Goal: Find specific page/section: Find specific page/section

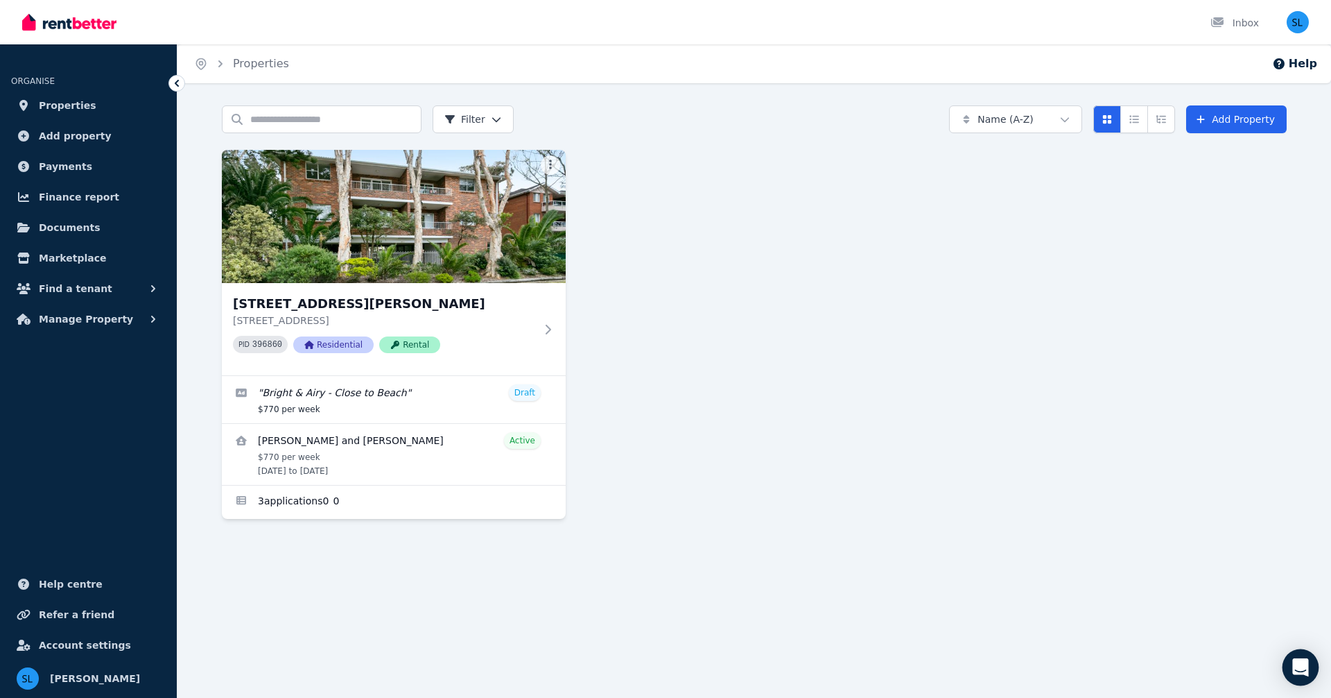
click at [1306, 664] on icon "Open Intercom Messenger" at bounding box center [1300, 667] width 16 height 18
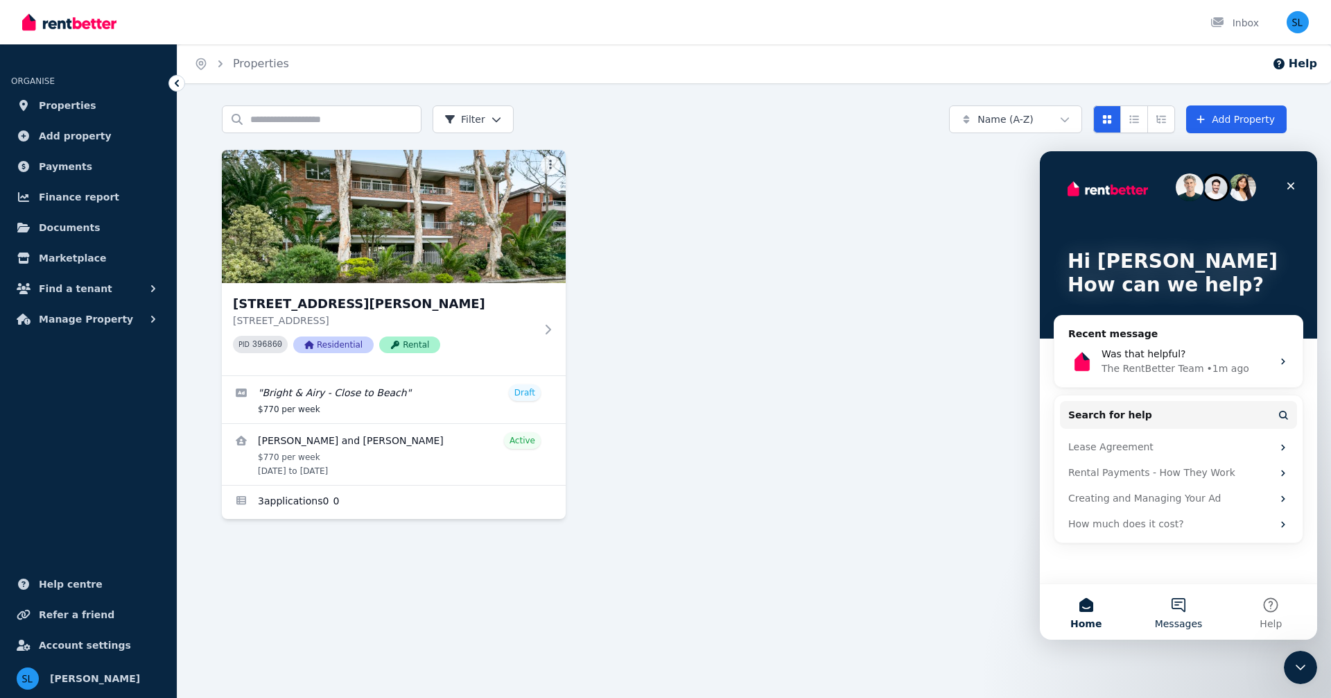
click at [1178, 603] on button "Messages" at bounding box center [1178, 611] width 92 height 55
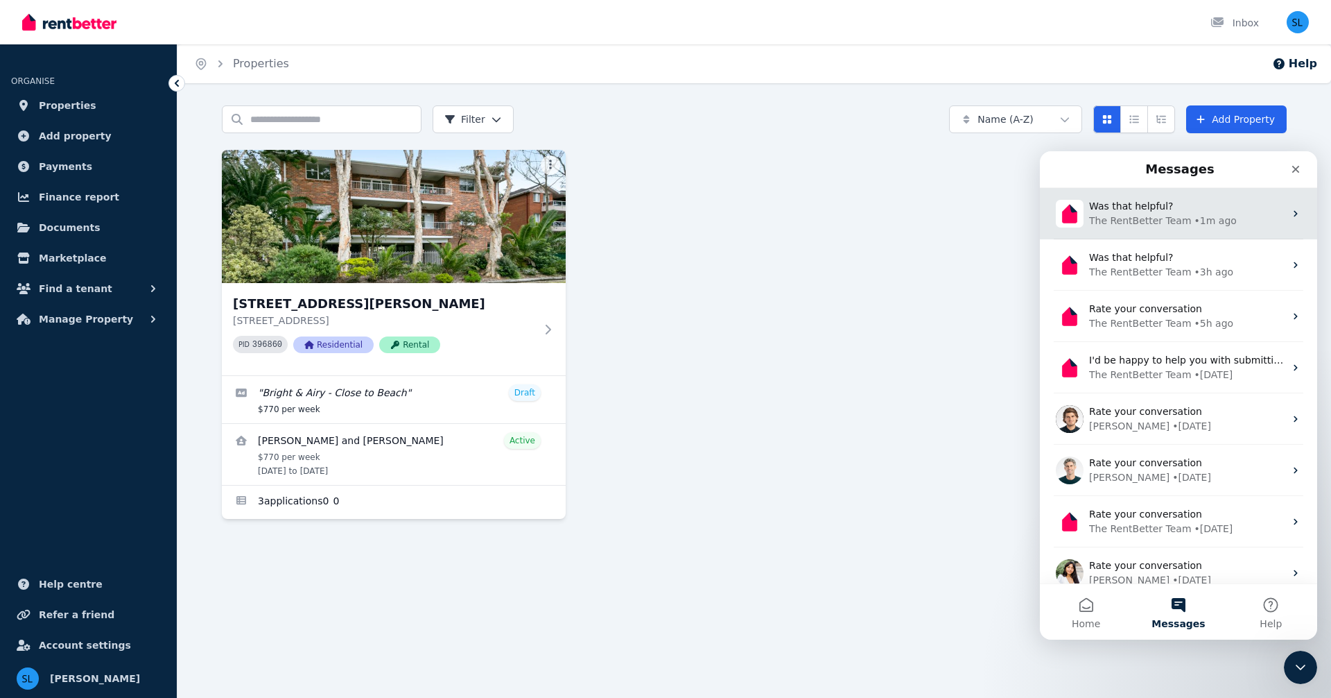
click at [1203, 219] on div "• 1m ago" at bounding box center [1216, 221] width 42 height 15
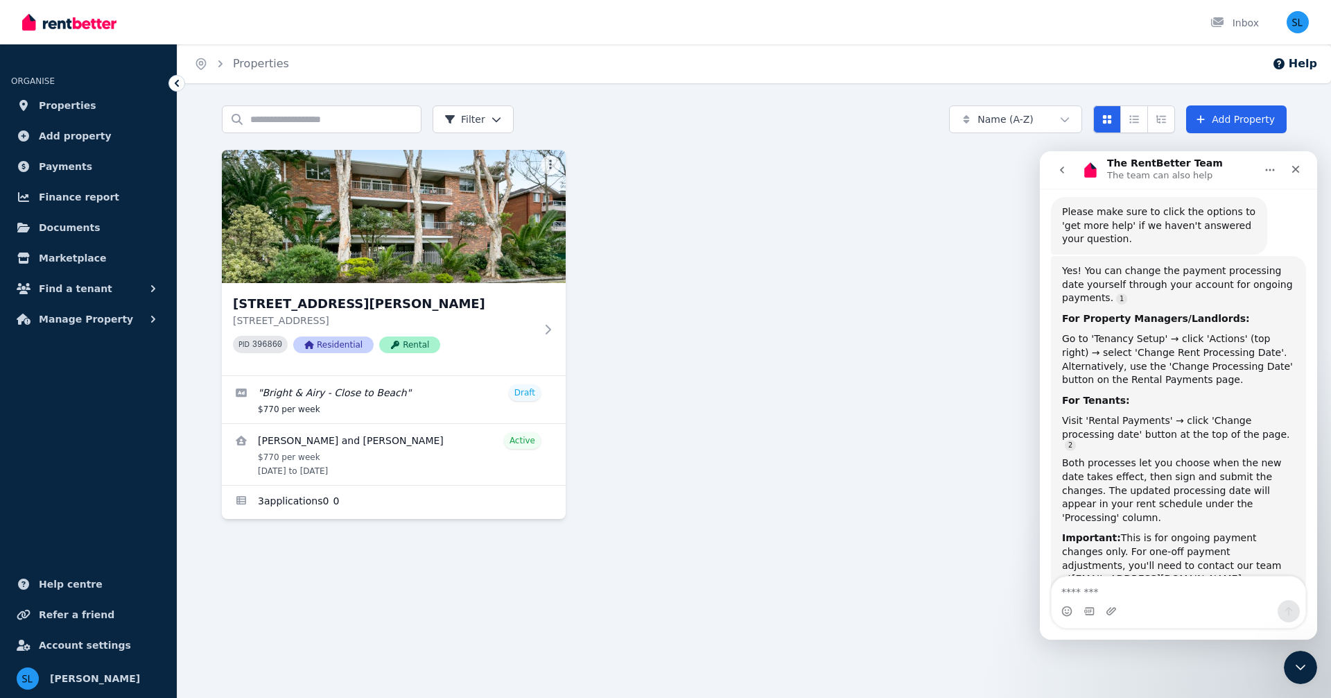
scroll to position [245, 0]
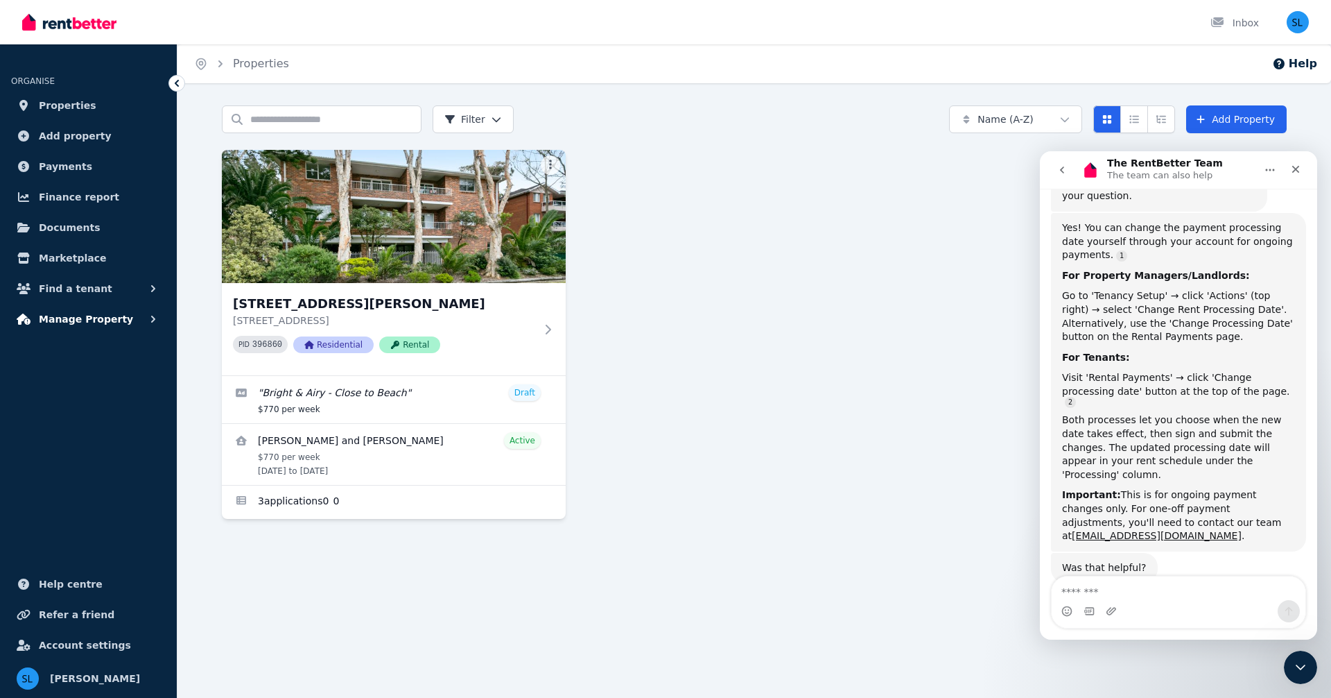
click at [92, 317] on span "Manage Property" at bounding box center [86, 319] width 94 height 17
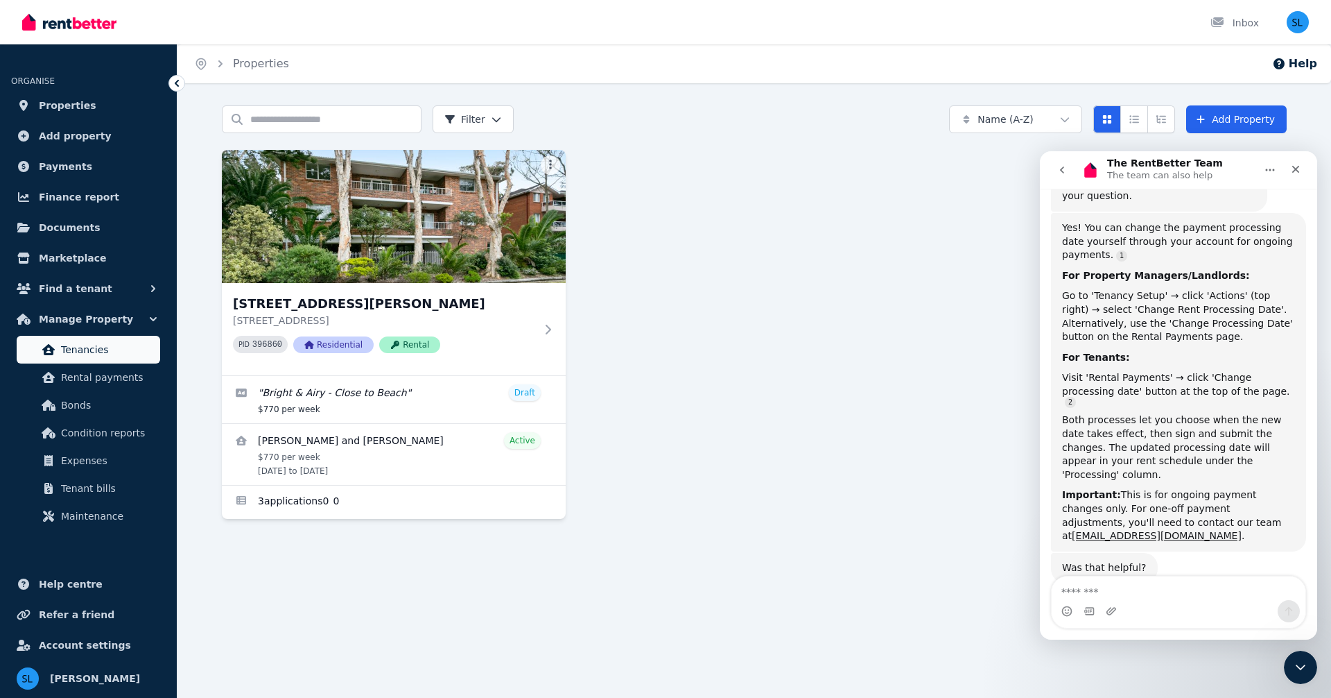
click at [89, 347] on span "Tenancies" at bounding box center [108, 349] width 94 height 17
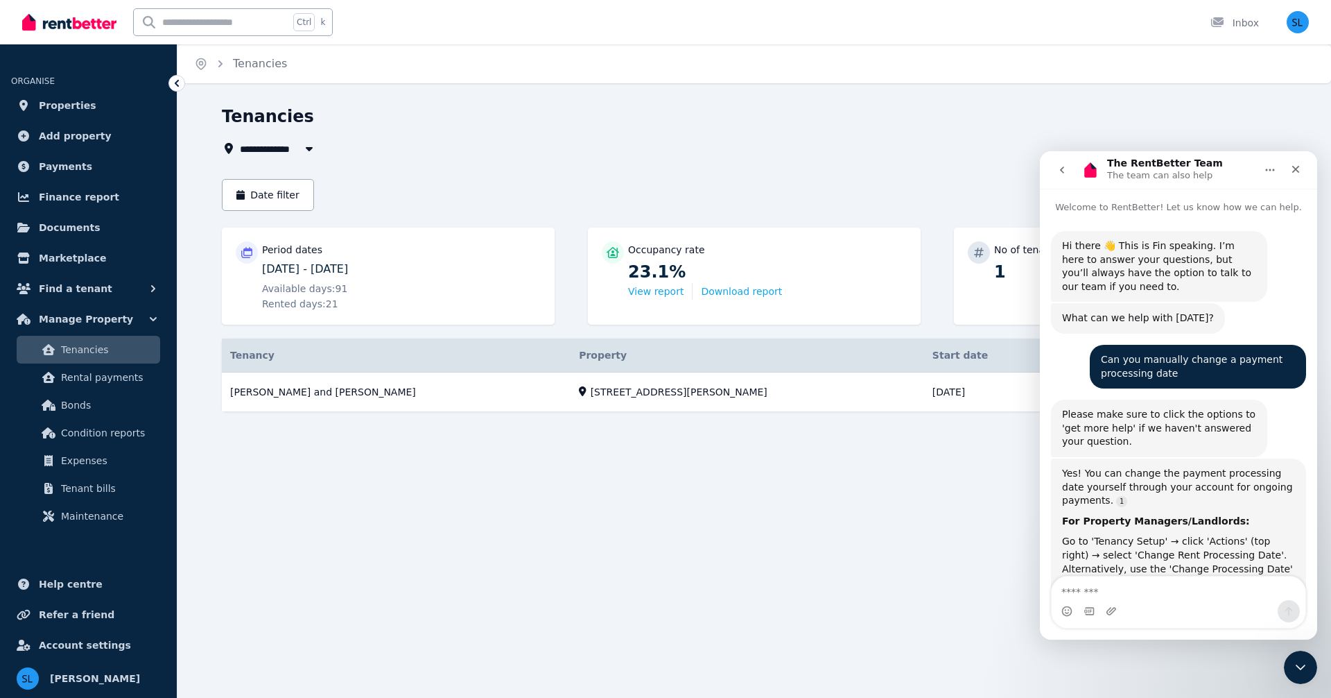
click at [1222, 168] on div "The RentBetter Team The team can also help" at bounding box center [1168, 170] width 176 height 24
click at [1306, 657] on icon "Close Intercom Messenger" at bounding box center [1298, 665] width 17 height 17
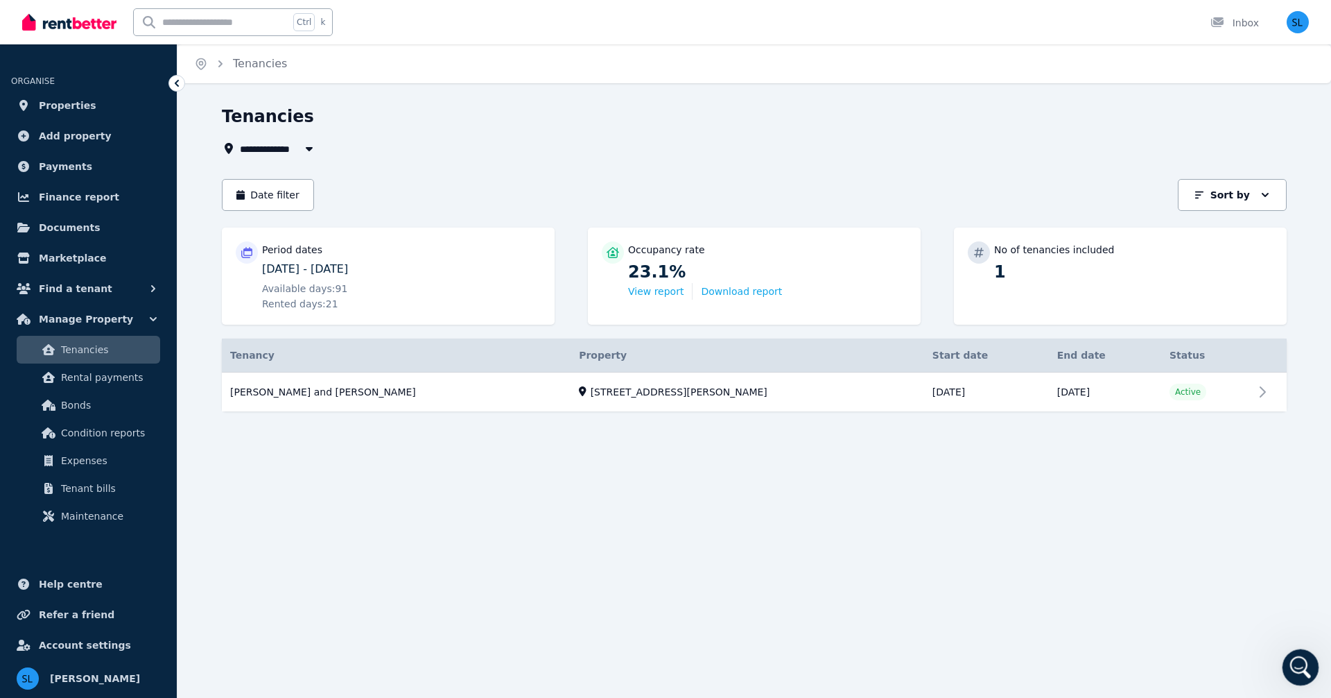
scroll to position [245, 0]
click at [685, 390] on link "View property details" at bounding box center [754, 392] width 1065 height 40
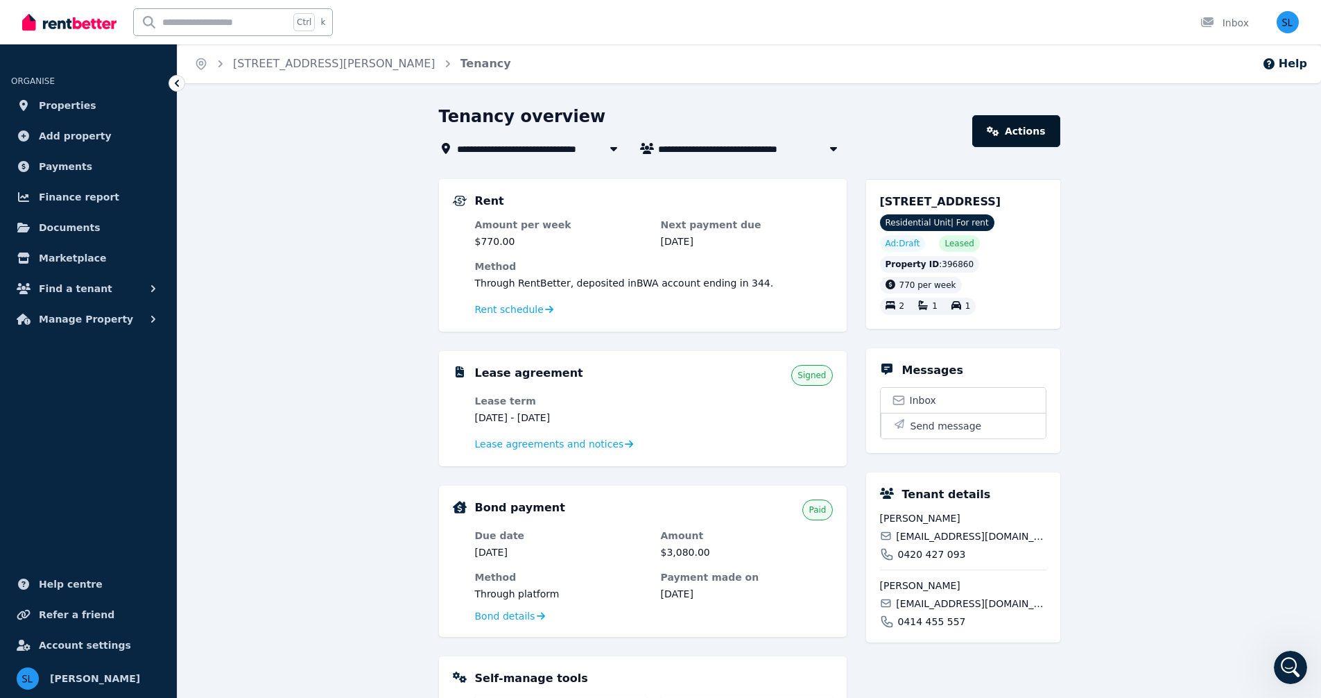
click at [1036, 133] on link "Actions" at bounding box center [1015, 131] width 87 height 32
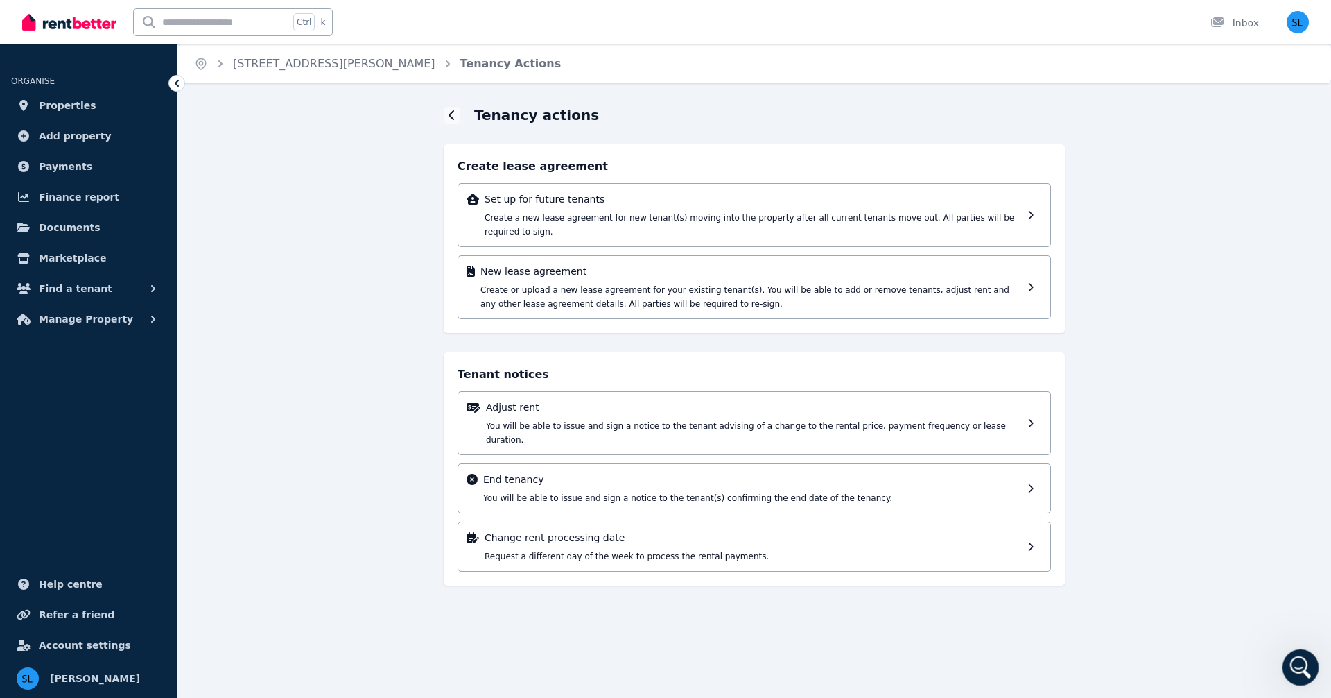
click at [1297, 661] on icon "Open Intercom Messenger" at bounding box center [1299, 665] width 23 height 23
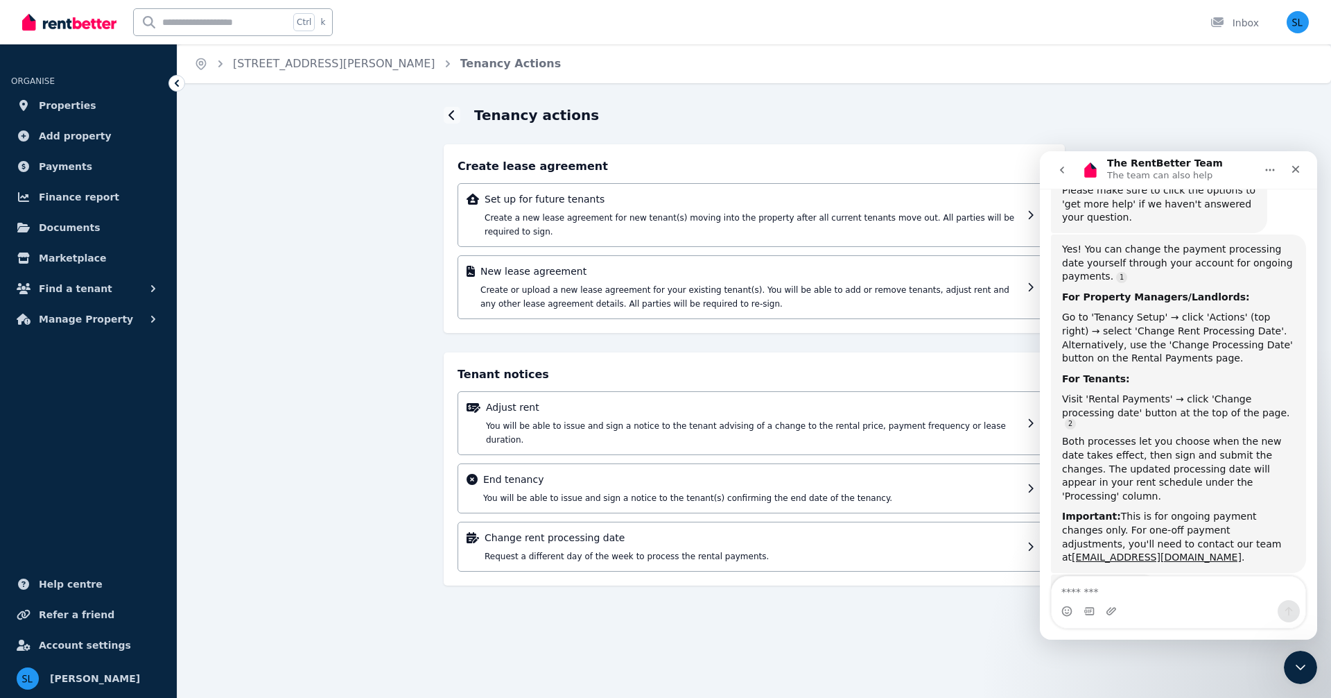
scroll to position [245, 0]
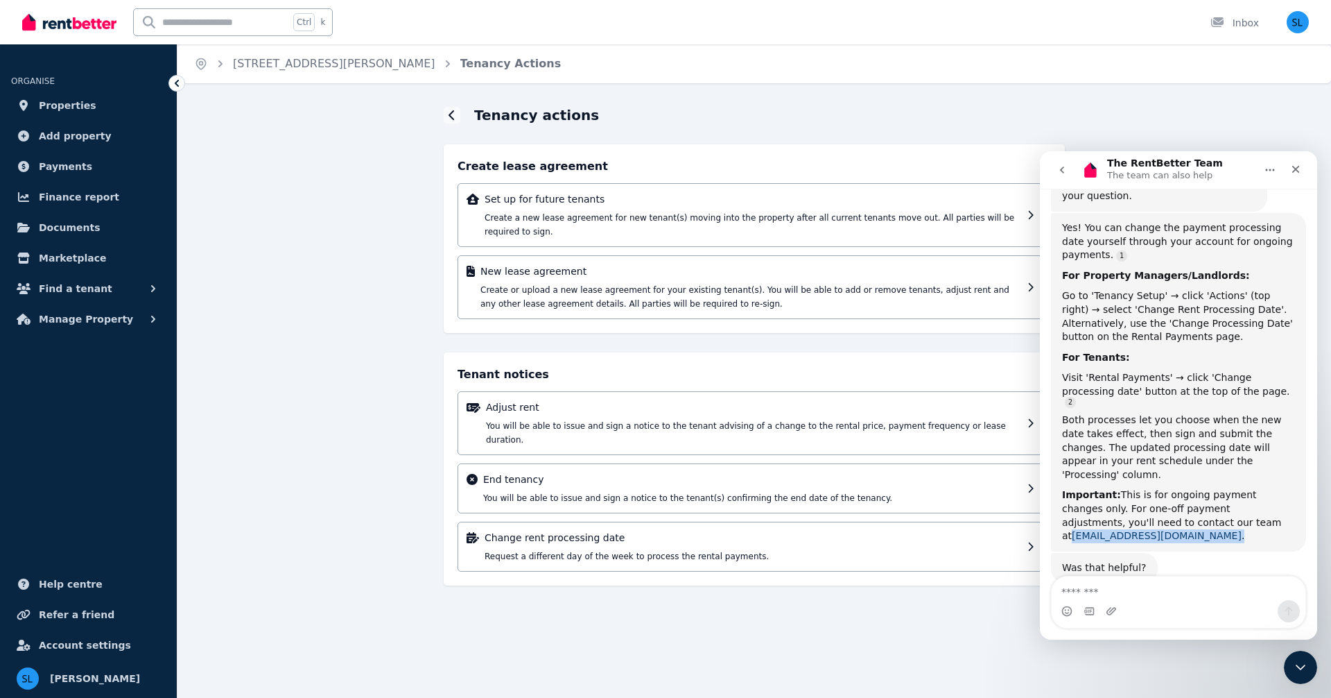
drag, startPoint x: 1264, startPoint y: 500, endPoint x: 1161, endPoint y: 503, distance: 103.4
click at [1161, 503] on div "Important: This is for ongoing payment changes only. For one-off payment adjust…" at bounding box center [1178, 515] width 233 height 54
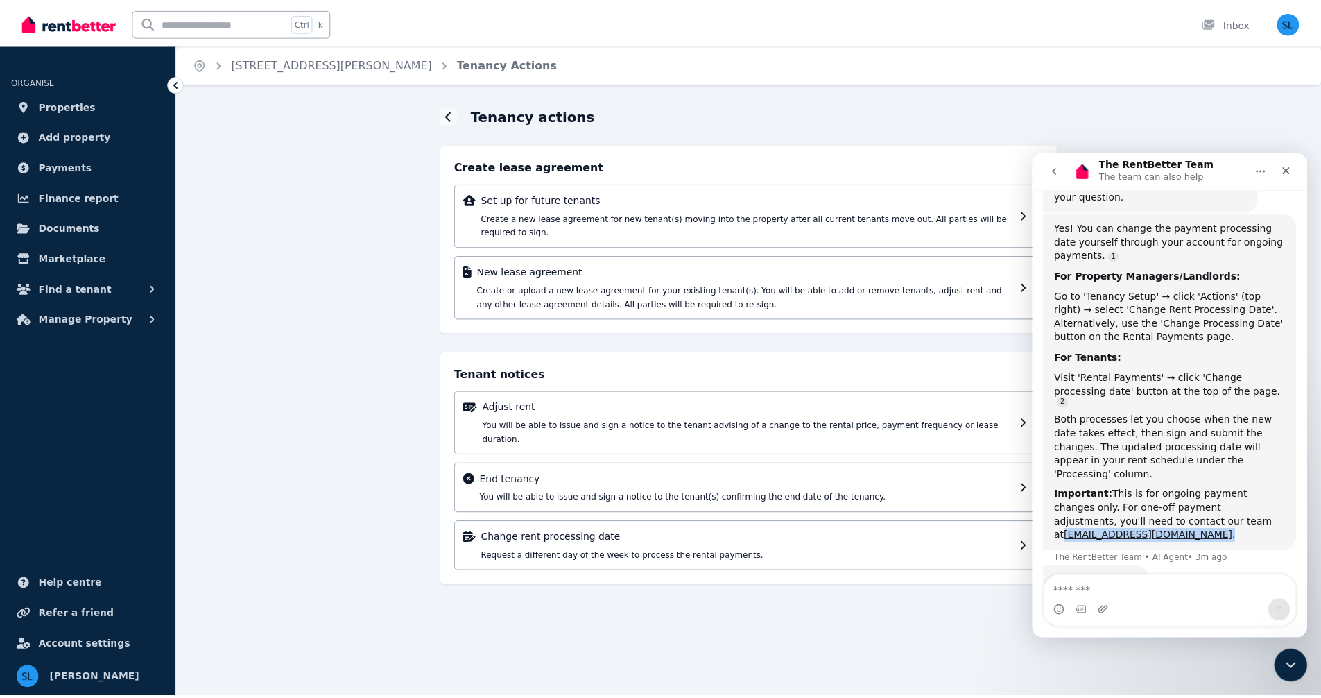
scroll to position [259, 0]
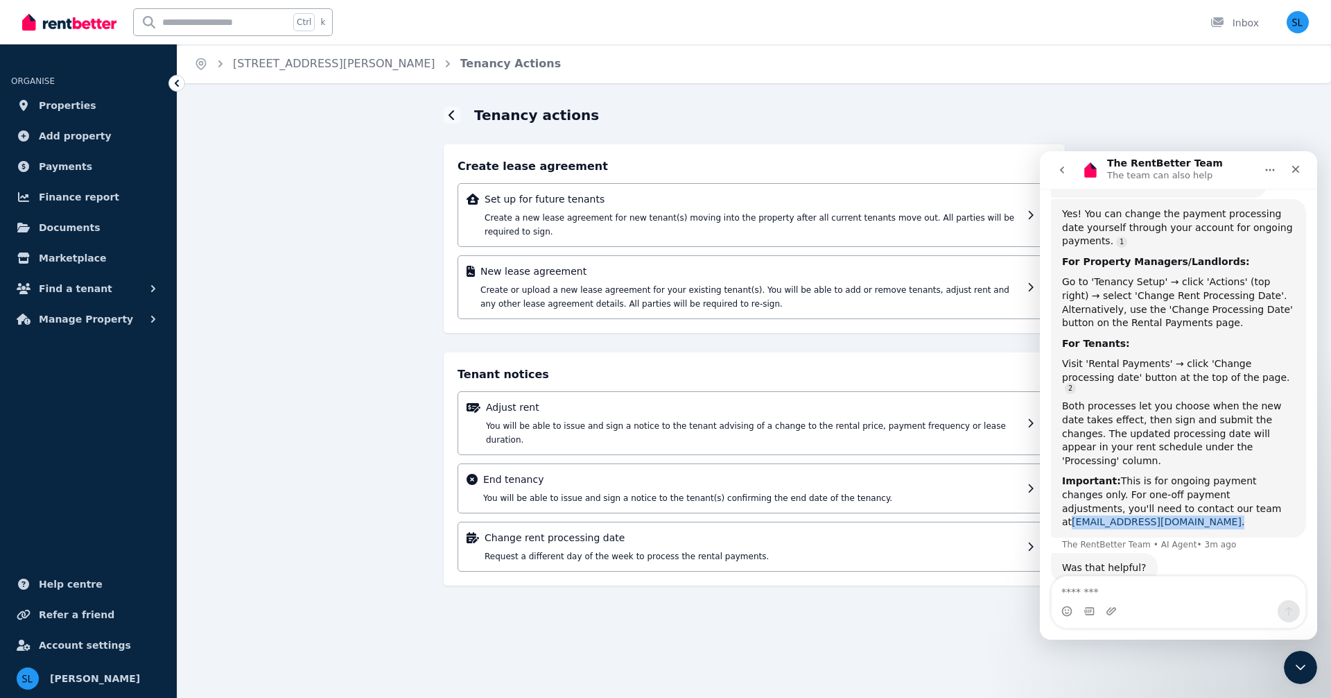
copy div "[EMAIL_ADDRESS][DOMAIN_NAME] ."
click at [1297, 166] on icon "Close" at bounding box center [1295, 169] width 11 height 11
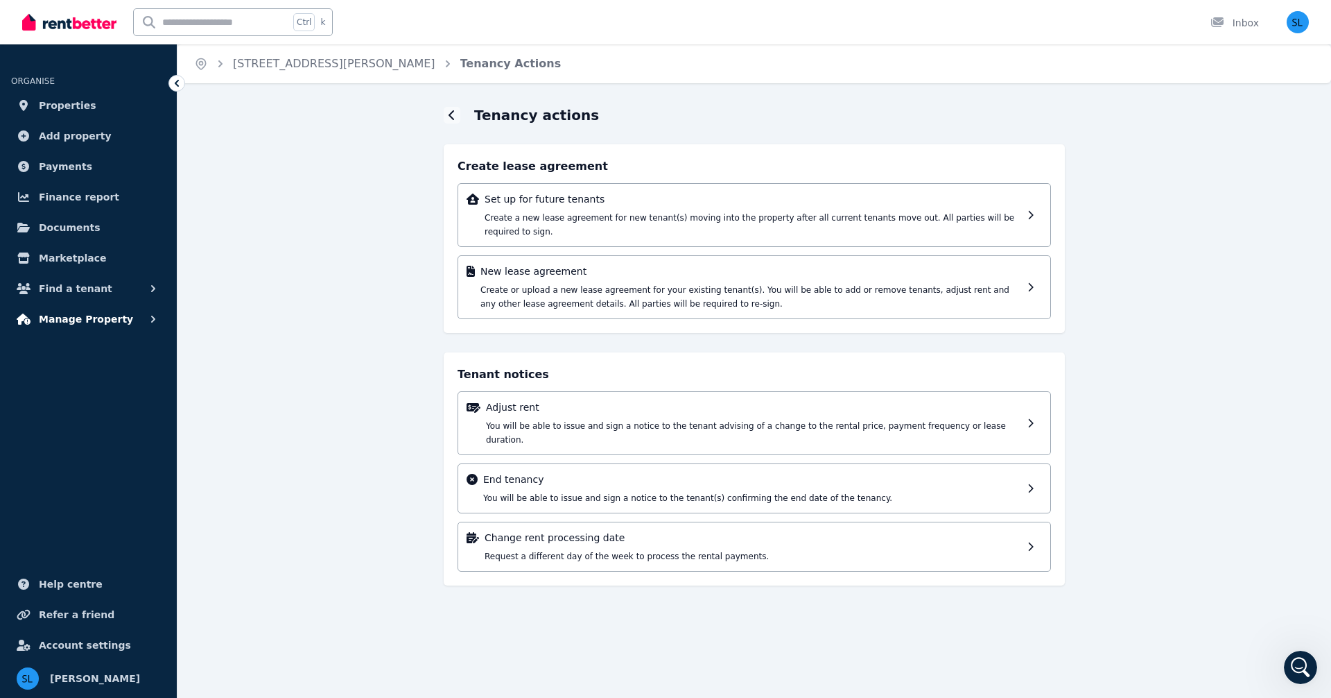
click at [88, 316] on span "Manage Property" at bounding box center [86, 319] width 94 height 17
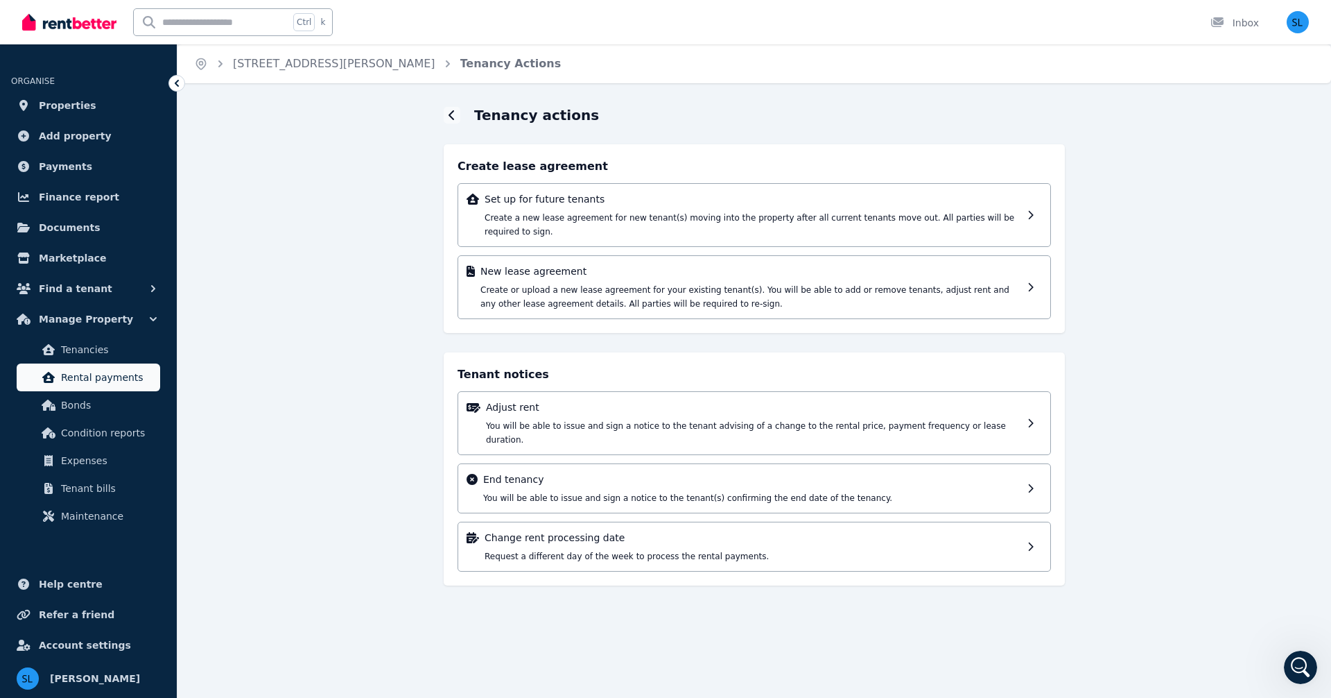
click at [112, 381] on span "Rental payments" at bounding box center [108, 377] width 94 height 17
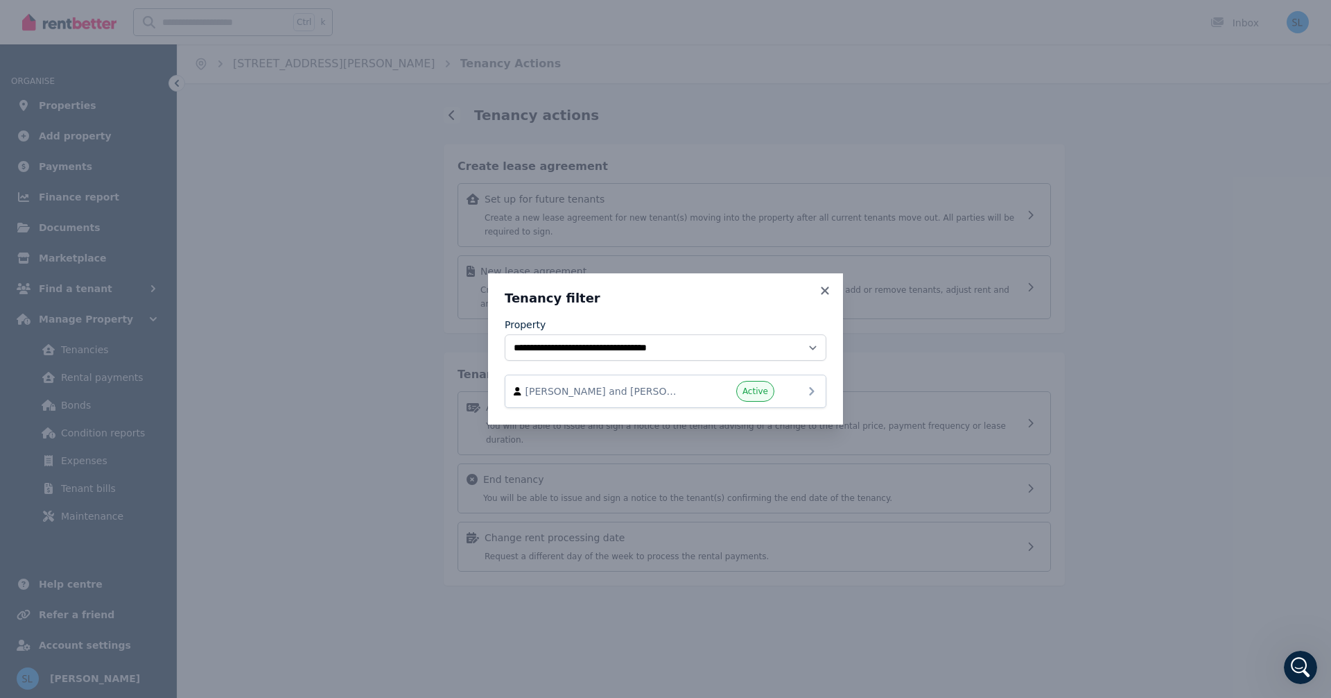
click at [644, 391] on span "[PERSON_NAME] and [PERSON_NAME]" at bounding box center [605, 391] width 158 height 14
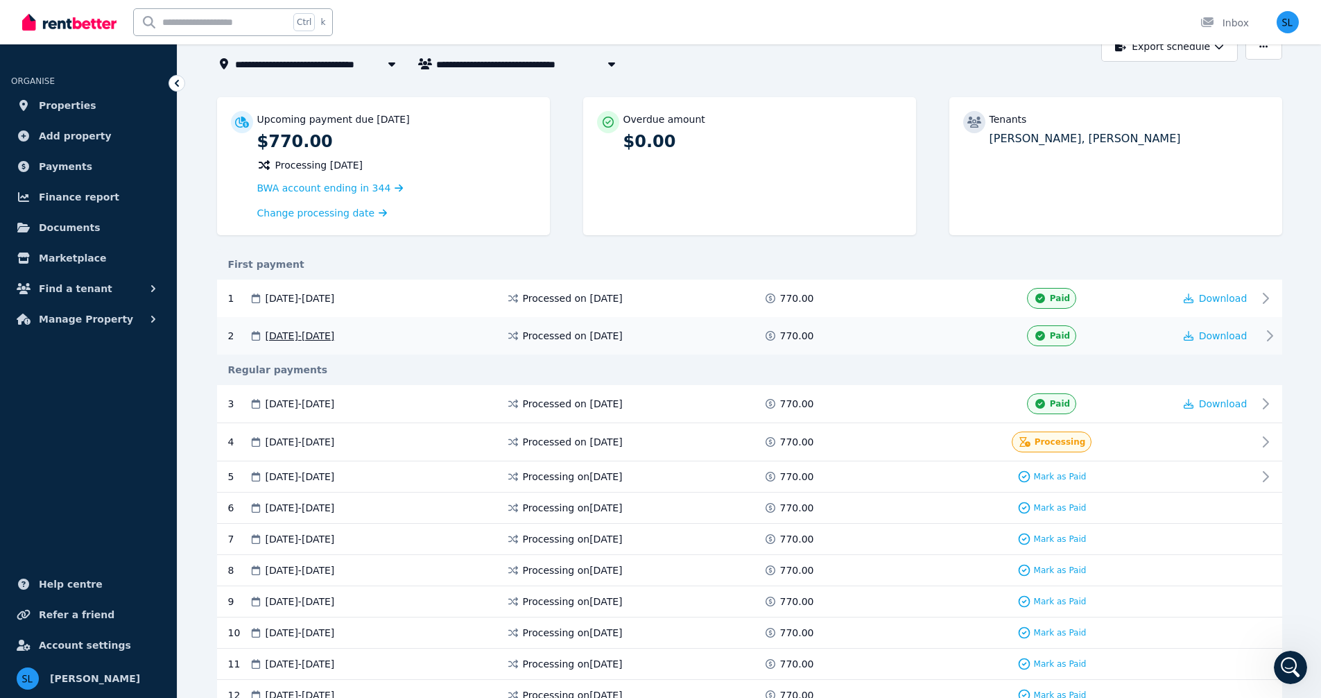
scroll to position [92, 0]
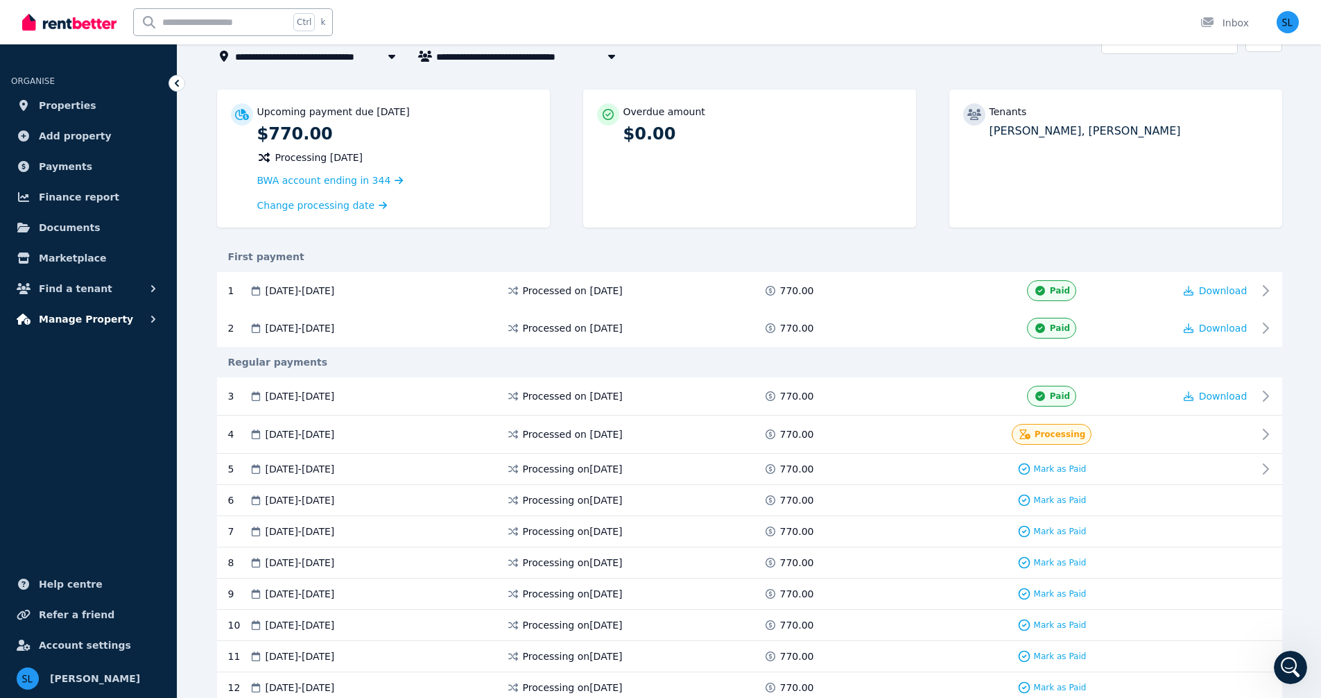
click at [84, 321] on span "Manage Property" at bounding box center [86, 319] width 94 height 17
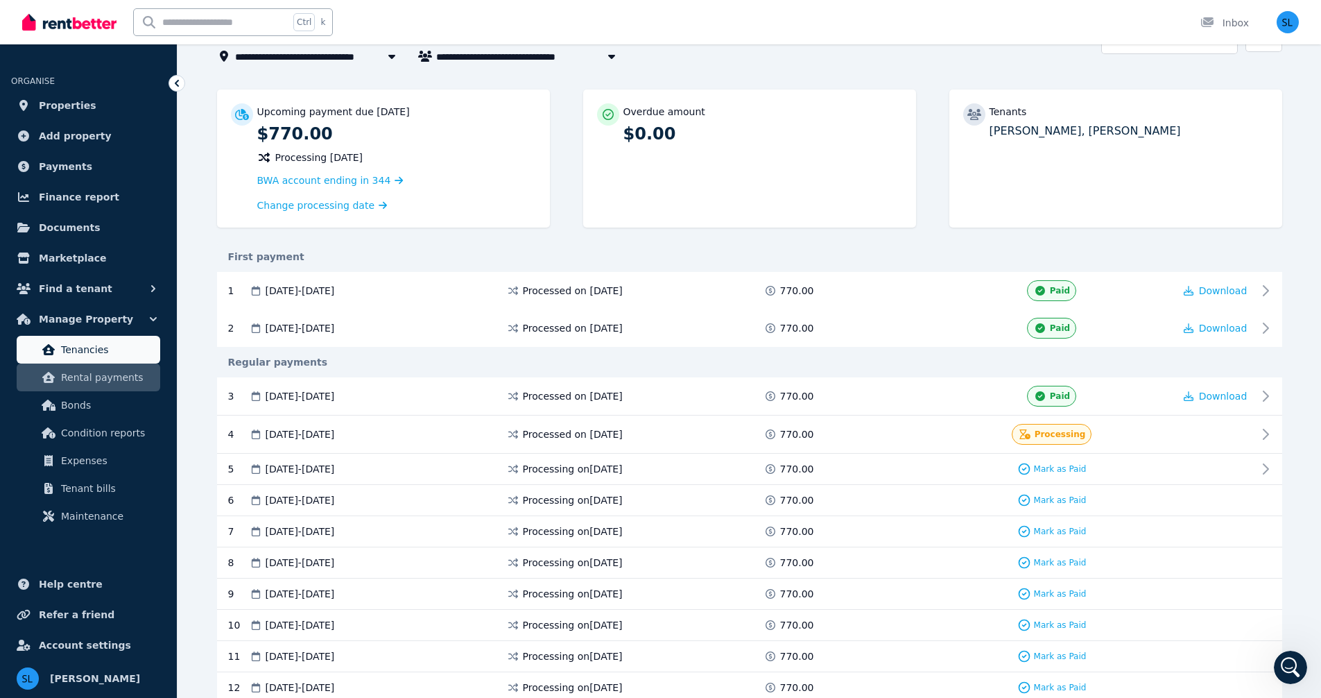
click at [89, 352] on span "Tenancies" at bounding box center [108, 349] width 94 height 17
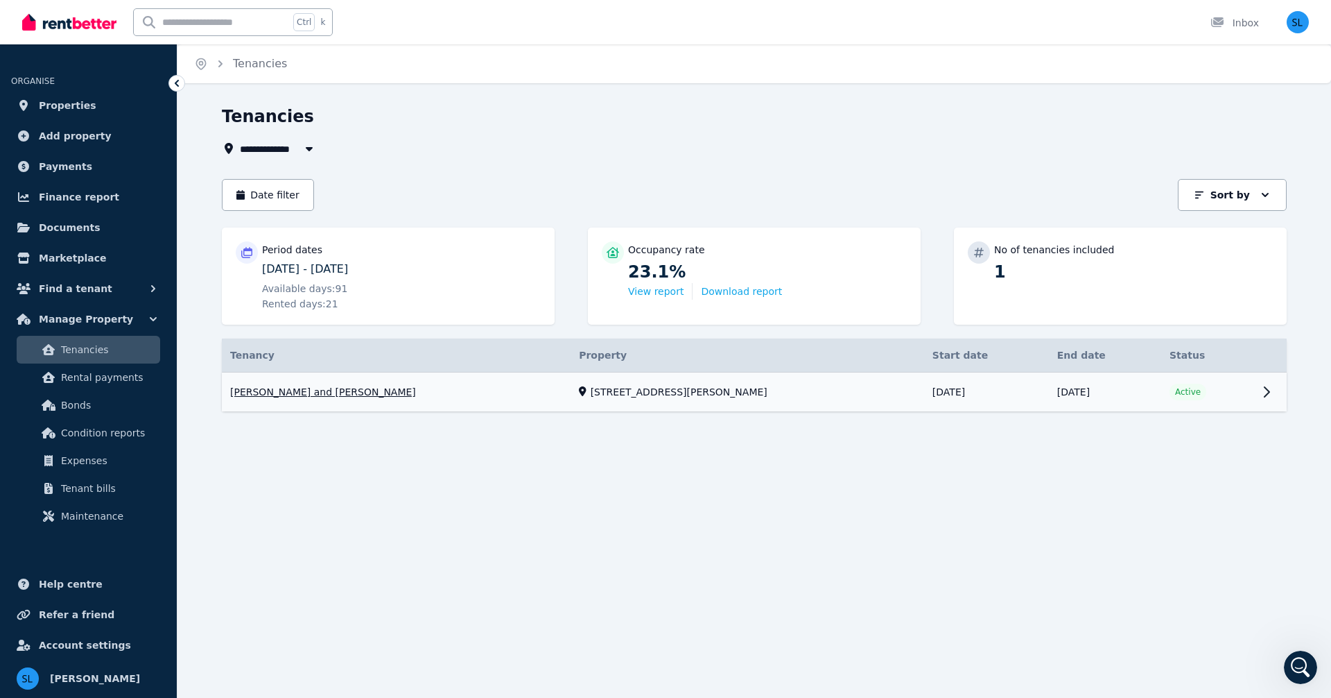
click at [331, 392] on link "View property details" at bounding box center [754, 392] width 1065 height 40
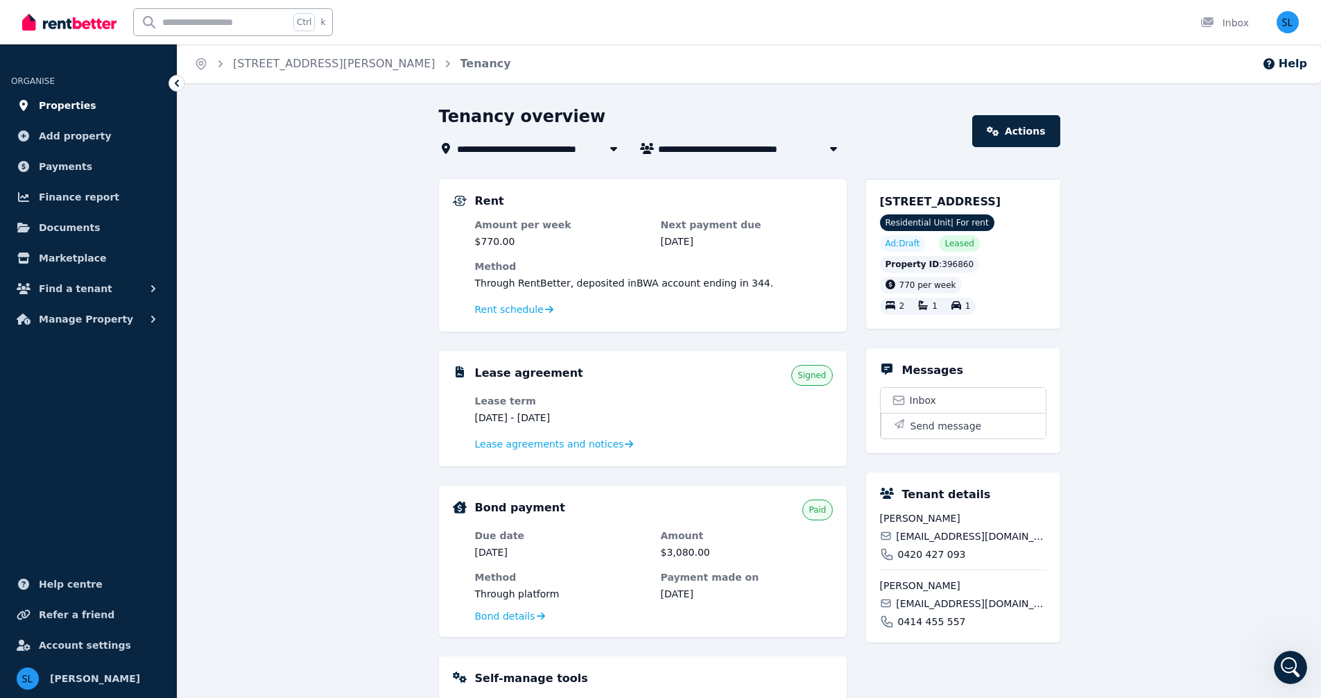
click at [71, 103] on span "Properties" at bounding box center [68, 105] width 58 height 17
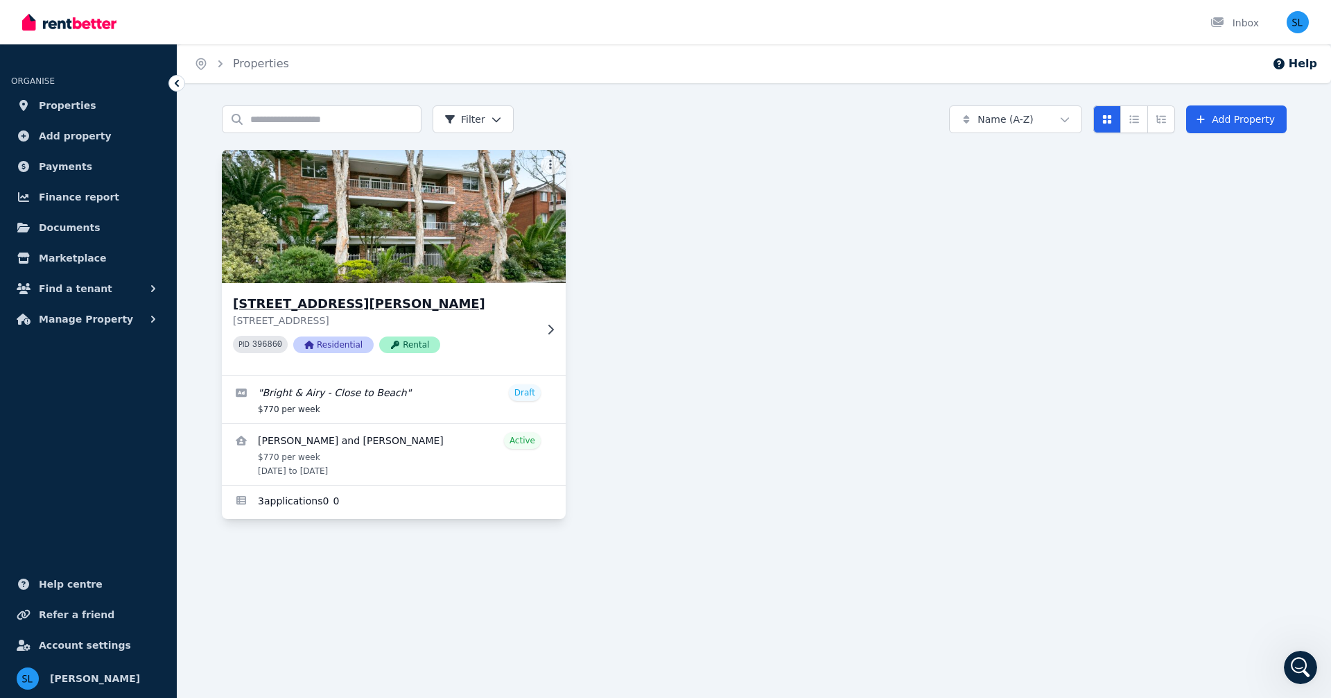
click at [270, 345] on code "396860" at bounding box center [267, 345] width 30 height 10
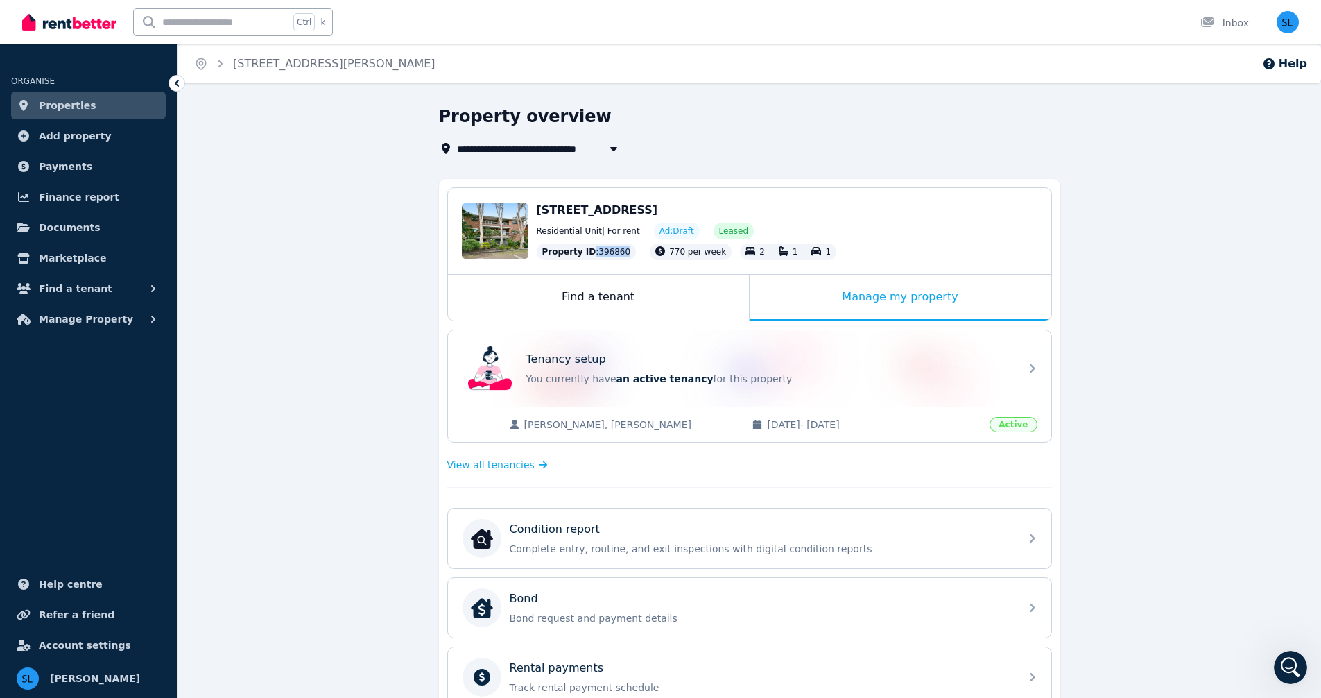
drag, startPoint x: 619, startPoint y: 249, endPoint x: 634, endPoint y: 258, distance: 17.1
click at [636, 258] on div "Property ID : 396860 770 per week 2 1 1" at bounding box center [787, 251] width 501 height 17
click at [626, 249] on div "Property ID : 396860 770 per week 2 1 1" at bounding box center [787, 251] width 501 height 17
drag, startPoint x: 625, startPoint y: 248, endPoint x: 563, endPoint y: 248, distance: 62.4
click at [563, 248] on div "Property ID : 396860 770 per week 2 1 1" at bounding box center [787, 251] width 501 height 17
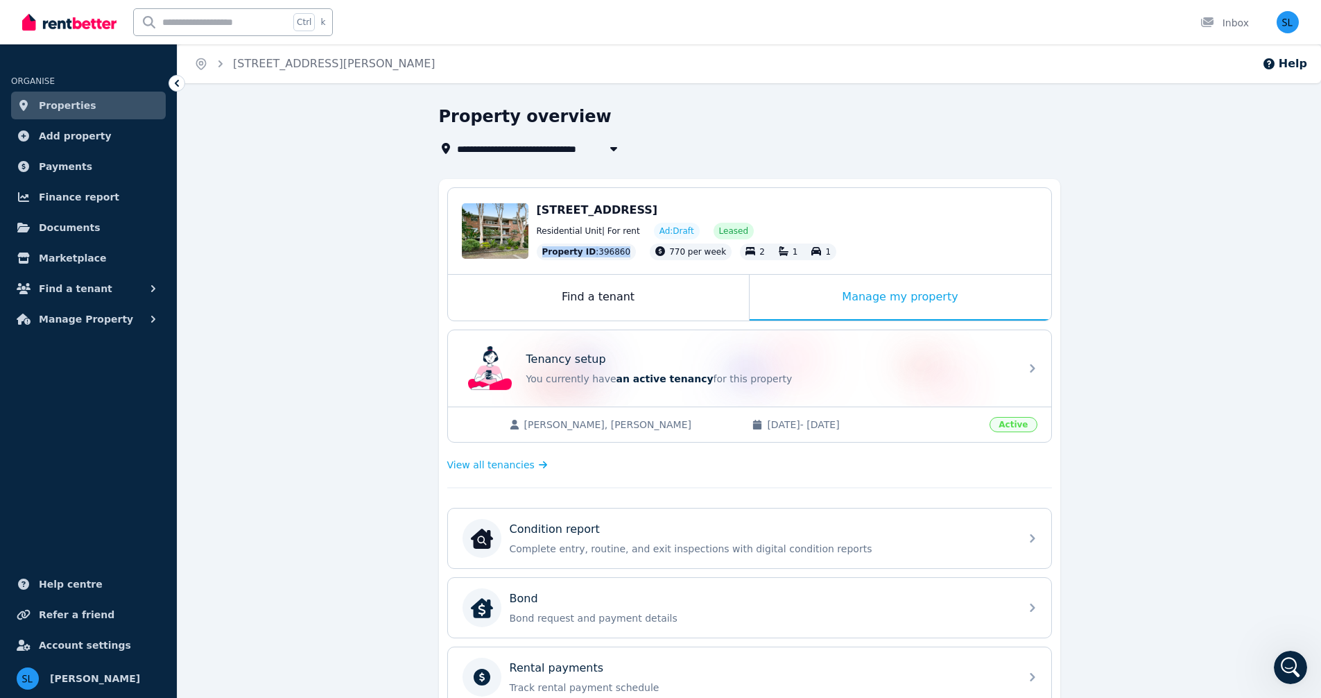
drag, startPoint x: 535, startPoint y: 252, endPoint x: 616, endPoint y: 253, distance: 81.1
click at [616, 253] on div "Edit [STREET_ADDRESS] Residential Unit | For rent Ad: Draft Leased Property ID …" at bounding box center [749, 231] width 603 height 86
copy div "Property ID : 396860"
